Goal: Check status

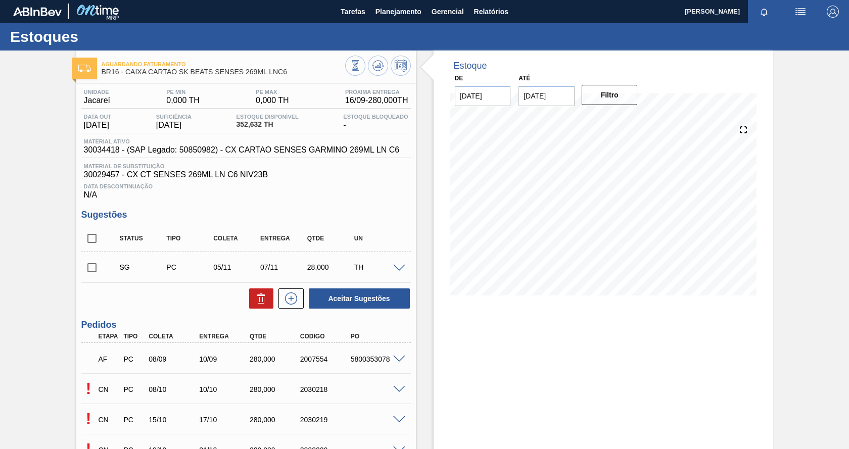
click at [802, 11] on img "button" at bounding box center [800, 12] width 12 height 12
click at [648, 72] on div at bounding box center [424, 224] width 849 height 449
click at [396, 11] on span "Planejamento" at bounding box center [398, 12] width 46 height 12
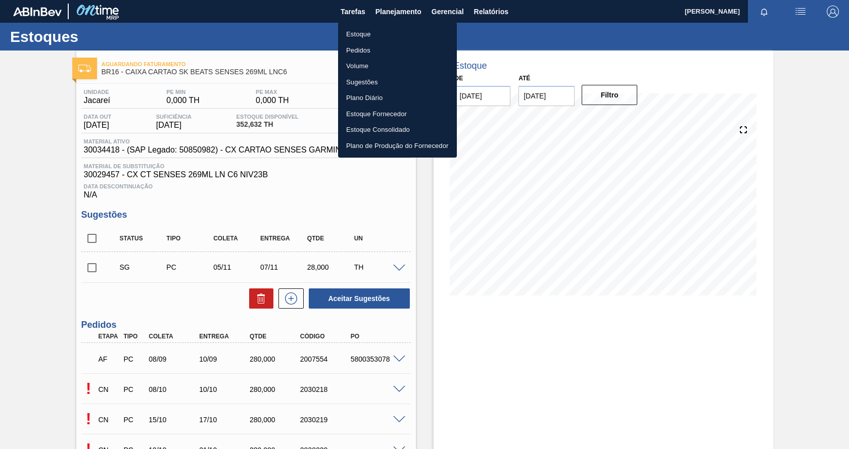
click at [359, 30] on li "Estoque" at bounding box center [397, 34] width 119 height 16
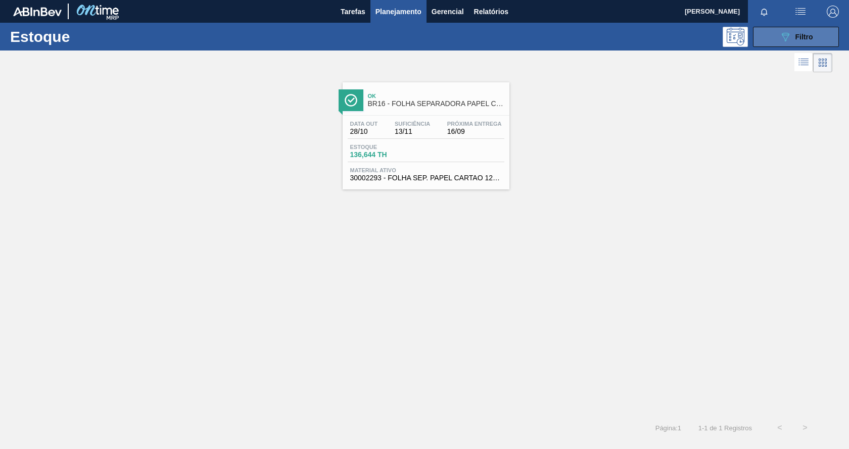
click at [805, 33] on span "Filtro" at bounding box center [804, 37] width 18 height 8
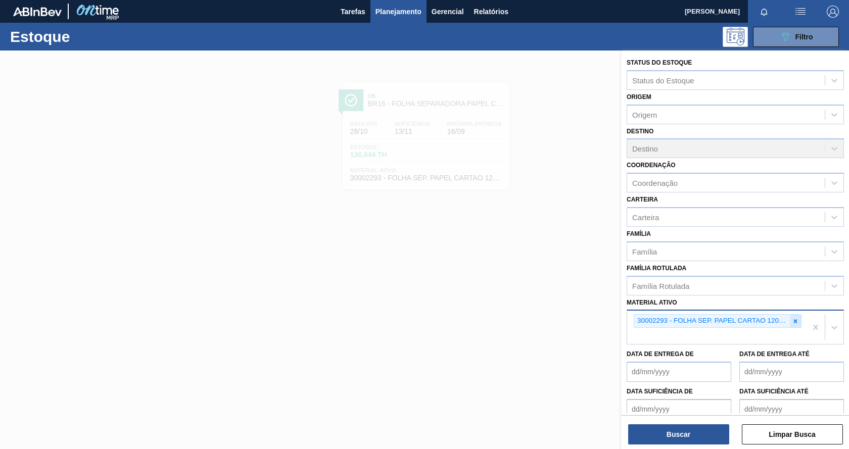
click at [795, 322] on icon at bounding box center [796, 321] width 4 height 4
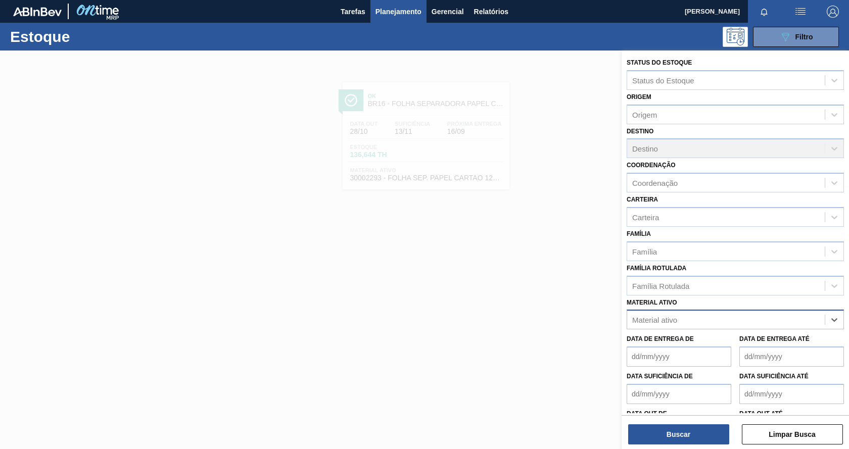
paste ativo "30003188"
type ativo "30003188"
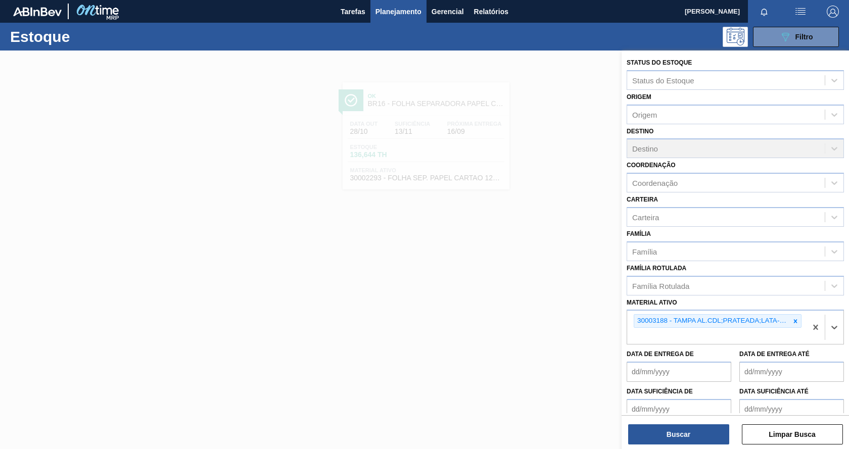
click at [706, 446] on div "Status do Estoque Status do Estoque Origem Origem Destino Destino Coordenação C…" at bounding box center [734, 251] width 227 height 401
click at [701, 440] on button "Buscar" at bounding box center [678, 434] width 101 height 20
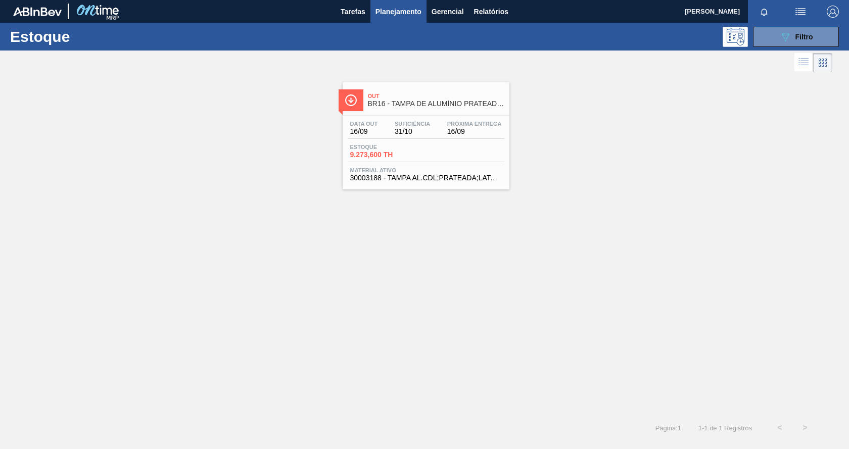
click at [444, 149] on div "Estoque 9.273,600 TH" at bounding box center [426, 153] width 157 height 18
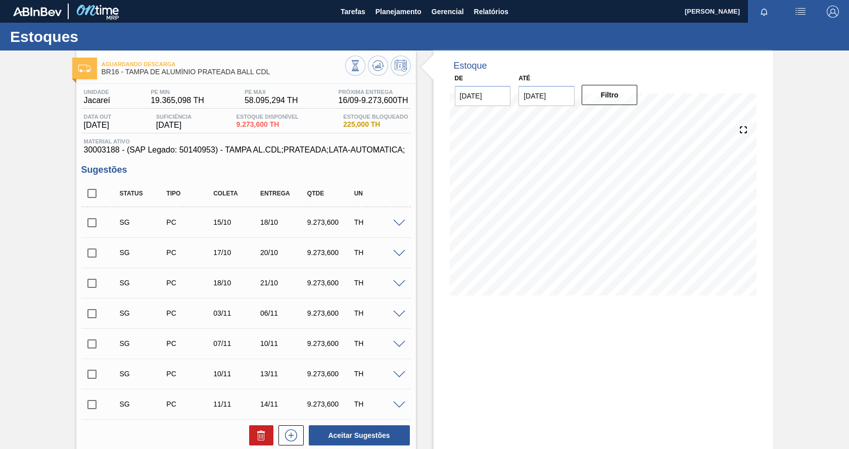
click at [396, 225] on span at bounding box center [399, 224] width 12 height 8
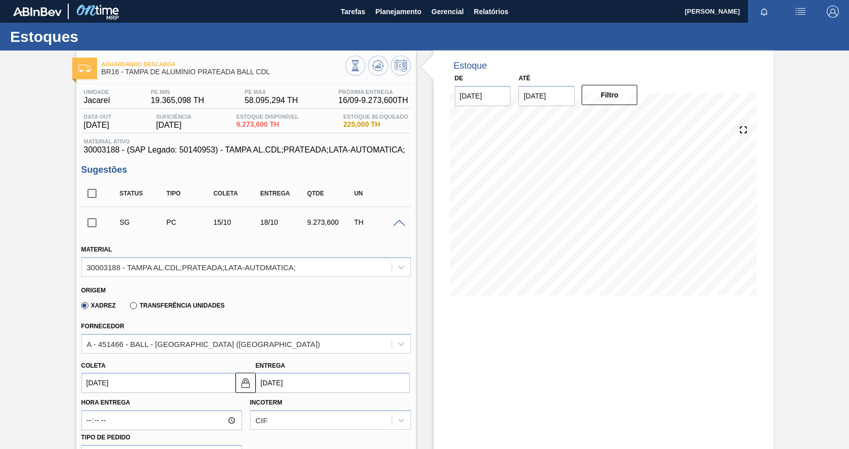
click at [396, 225] on span at bounding box center [399, 224] width 12 height 8
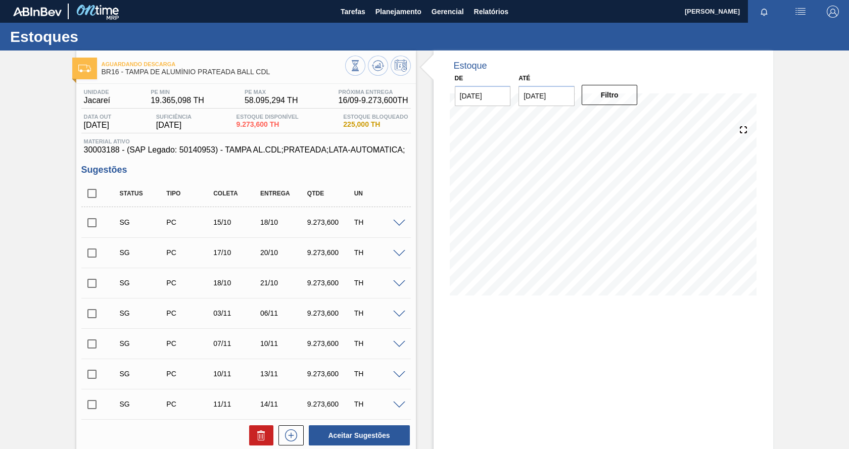
click at [333, 120] on div "Data out [DATE] Suficiência [DATE] Estoque Disponível 9.273,600 TH Estoque Bloq…" at bounding box center [245, 124] width 329 height 20
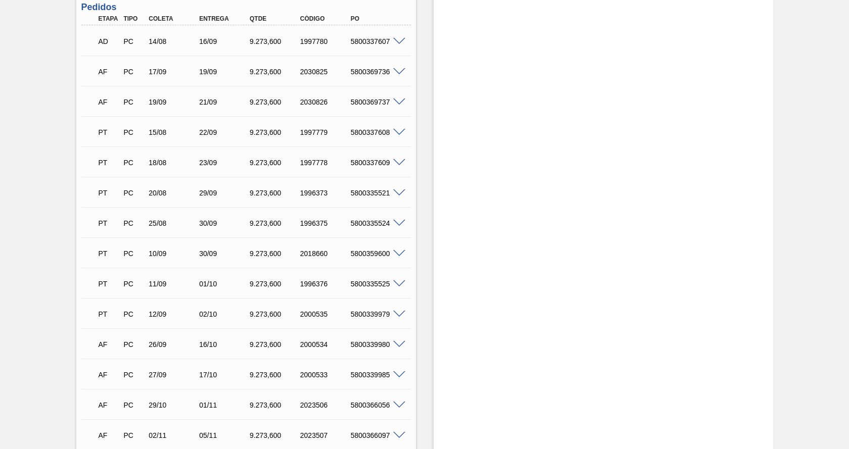
scroll to position [404, 0]
